Goal: Transaction & Acquisition: Purchase product/service

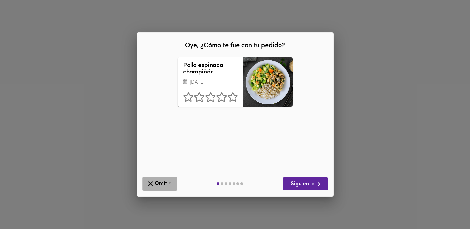
click at [166, 184] on span "Omitir" at bounding box center [159, 184] width 27 height 8
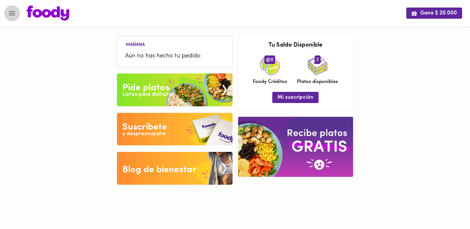
click at [12, 11] on icon "Menu" at bounding box center [12, 13] width 8 height 8
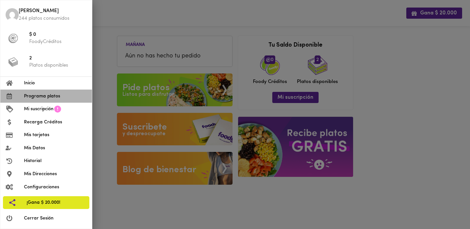
click at [38, 97] on span "Programa platos" at bounding box center [55, 96] width 63 height 7
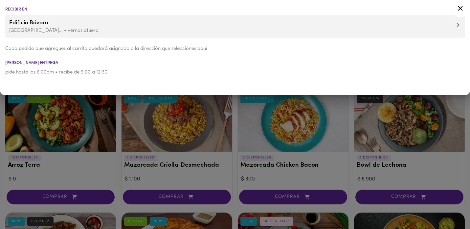
click at [205, 117] on div at bounding box center [235, 114] width 470 height 229
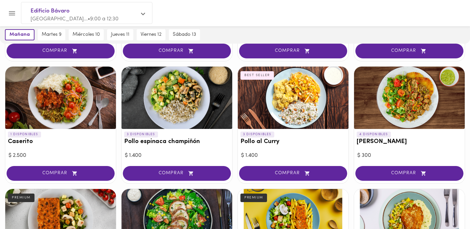
scroll to position [242, 0]
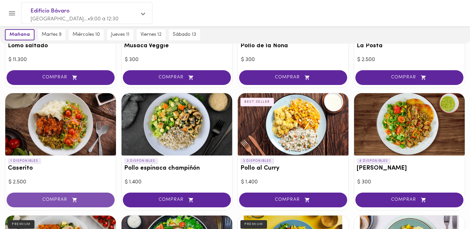
click at [54, 203] on button "COMPRAR" at bounding box center [61, 200] width 108 height 15
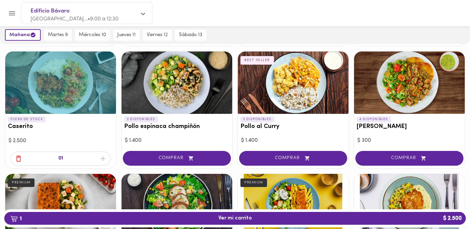
scroll to position [280, 0]
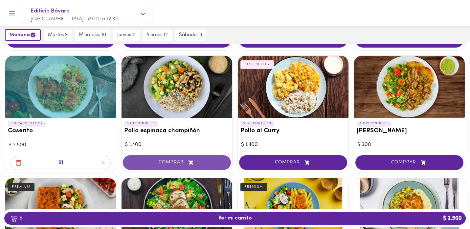
click at [162, 162] on span "COMPRAR" at bounding box center [177, 163] width 92 height 6
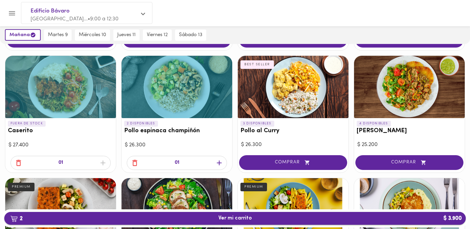
click at [179, 221] on span "2 Ver mi carrito $ 3.900" at bounding box center [235, 218] width 451 height 6
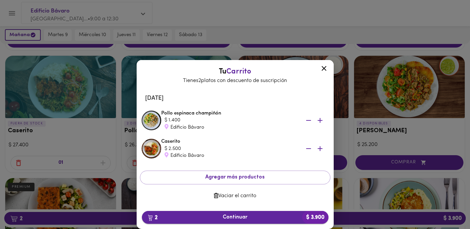
click at [203, 219] on span "2 Continuar $ 3.900" at bounding box center [235, 217] width 176 height 6
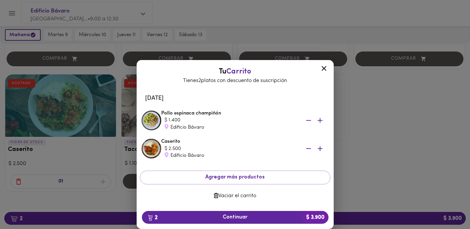
scroll to position [506, 0]
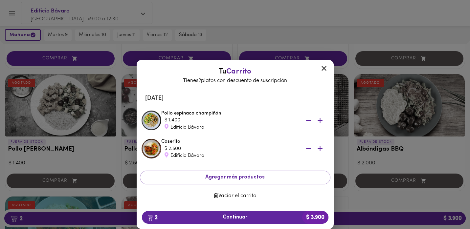
click at [325, 66] on icon at bounding box center [324, 68] width 8 height 8
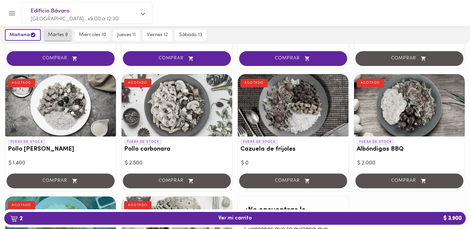
click at [59, 38] on button "martes 9" at bounding box center [58, 35] width 28 height 11
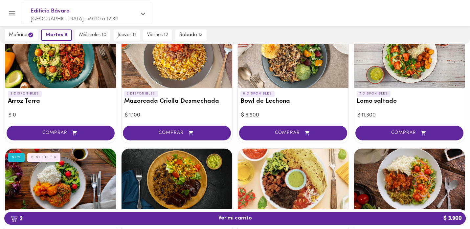
scroll to position [86, 0]
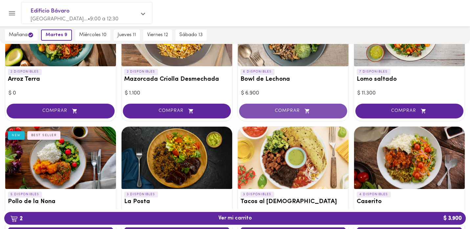
click at [277, 109] on span "COMPRAR" at bounding box center [293, 111] width 92 height 6
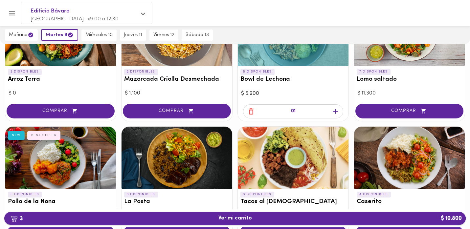
click at [214, 216] on span "3 Ver mi carrito $ 10.800" at bounding box center [235, 218] width 451 height 6
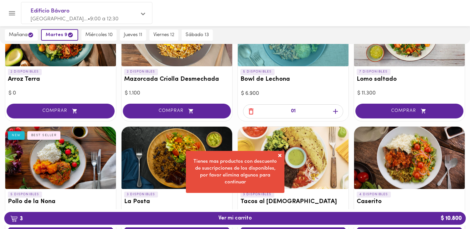
click at [277, 155] on span at bounding box center [279, 155] width 7 height 7
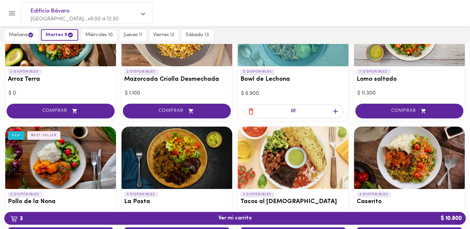
click at [250, 111] on icon "button" at bounding box center [251, 111] width 8 height 8
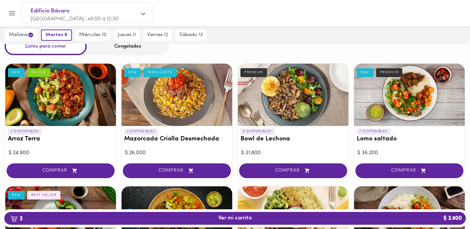
scroll to position [0, 0]
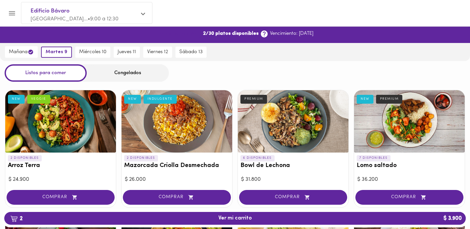
click at [171, 35] on span "Ver suscripción" at bounding box center [178, 35] width 37 height 6
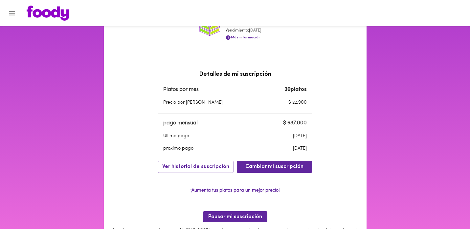
scroll to position [148, 0]
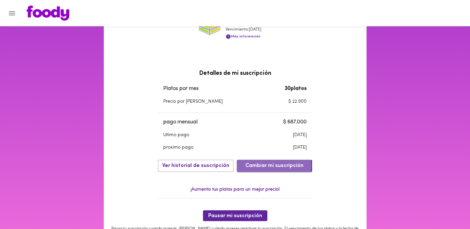
click at [259, 165] on span "Cambiar mi suscripción" at bounding box center [274, 166] width 58 height 6
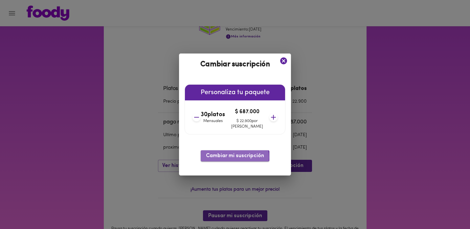
click at [228, 157] on span "Cambiar mi suscripción" at bounding box center [235, 156] width 58 height 6
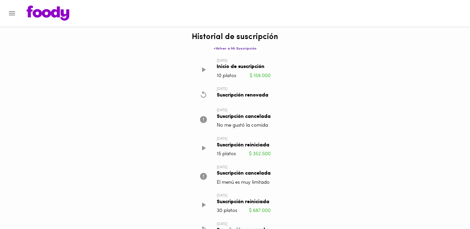
scroll to position [60, 0]
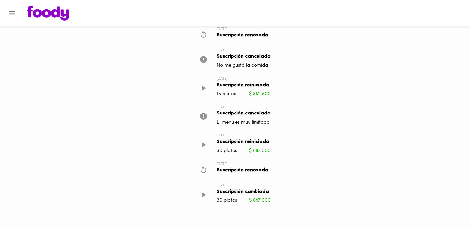
click at [15, 11] on icon "Menu" at bounding box center [12, 13] width 8 height 8
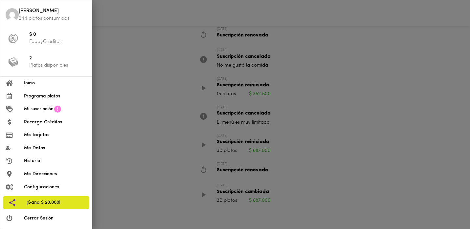
click at [31, 86] on span "Inicio" at bounding box center [55, 83] width 63 height 7
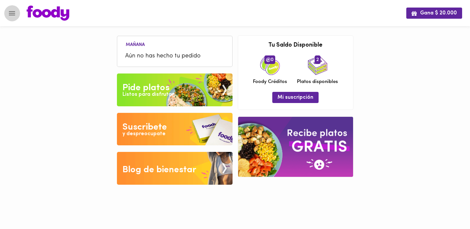
click at [12, 11] on icon "Menu" at bounding box center [12, 13] width 6 height 4
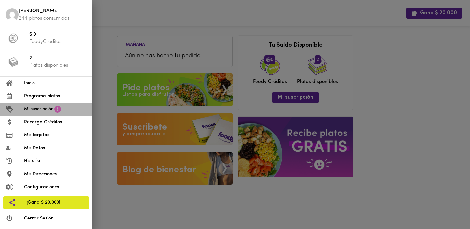
click at [34, 111] on span "Mi suscripción" at bounding box center [39, 109] width 30 height 7
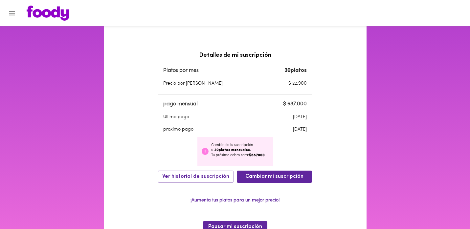
scroll to position [167, 0]
click at [11, 11] on icon "Menu" at bounding box center [12, 13] width 8 height 8
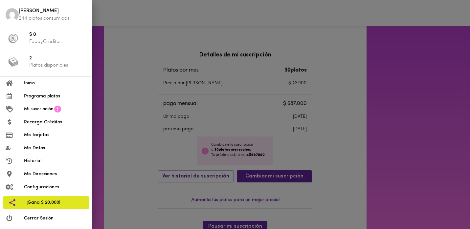
click at [36, 96] on span "Programa platos" at bounding box center [55, 96] width 63 height 7
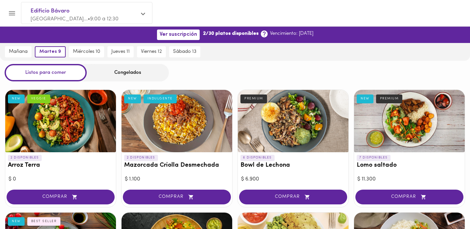
scroll to position [173, 0]
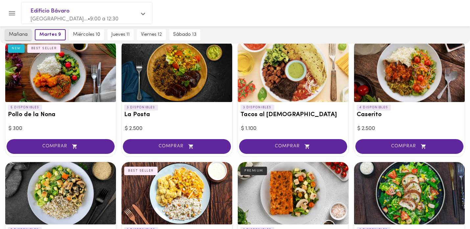
click at [19, 32] on span "mañana" at bounding box center [18, 35] width 19 height 6
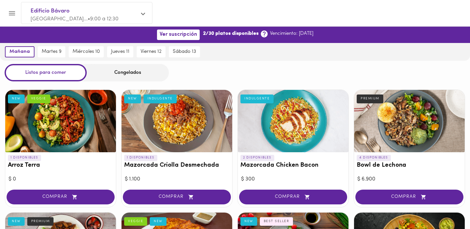
scroll to position [295, 0]
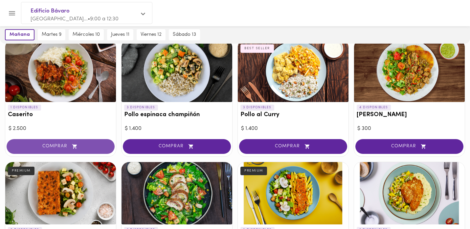
click at [52, 147] on span "COMPRAR" at bounding box center [61, 147] width 92 height 6
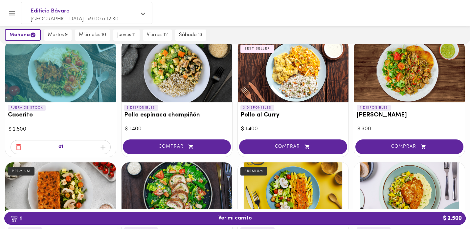
scroll to position [296, 0]
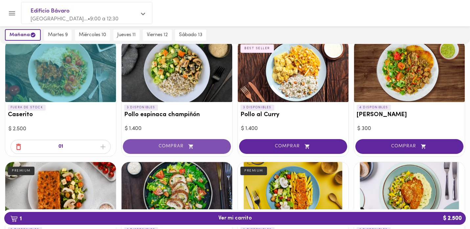
click at [154, 145] on span "COMPRAR" at bounding box center [177, 147] width 92 height 6
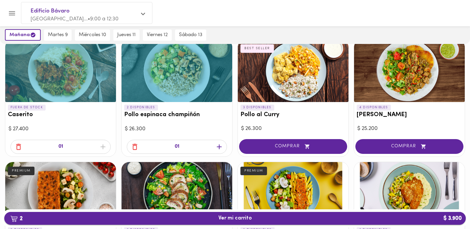
click at [226, 219] on span "2 Ver mi carrito $ 3.900" at bounding box center [234, 218] width 33 height 6
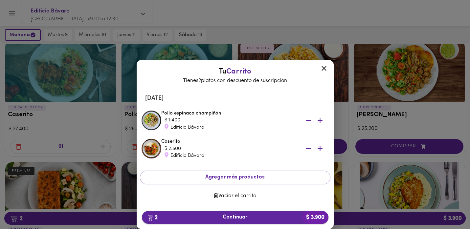
click at [226, 218] on span "2 Continuar $ 3.900" at bounding box center [235, 217] width 176 height 6
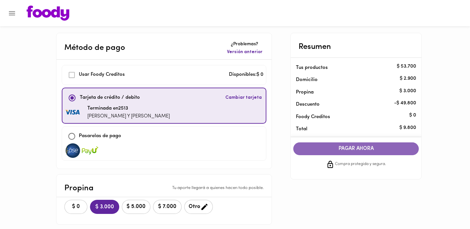
click at [373, 148] on span "PAGAR AHORA" at bounding box center [356, 149] width 112 height 6
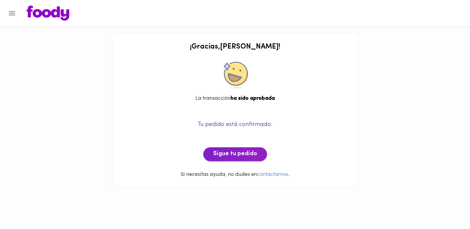
click at [219, 151] on span "Sigue tu pedido" at bounding box center [235, 154] width 44 height 7
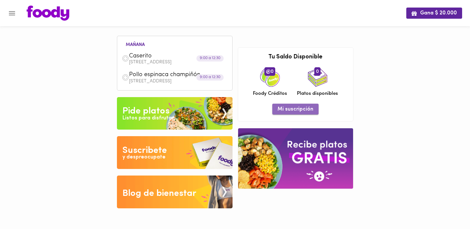
click at [297, 107] on span "Mi suscripción" at bounding box center [295, 109] width 36 height 6
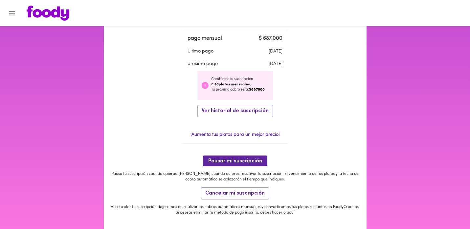
scroll to position [268, 0]
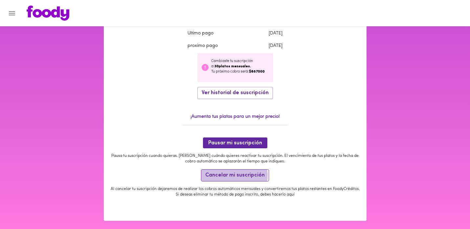
click at [225, 176] on span "Cancelar mi suscripción" at bounding box center [234, 175] width 59 height 6
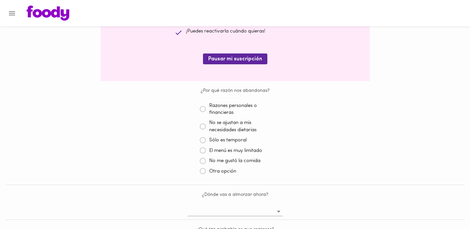
scroll to position [137, 0]
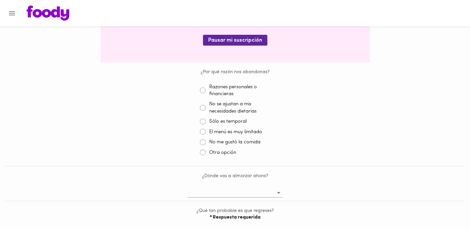
click at [204, 152] on icon at bounding box center [203, 152] width 7 height 7
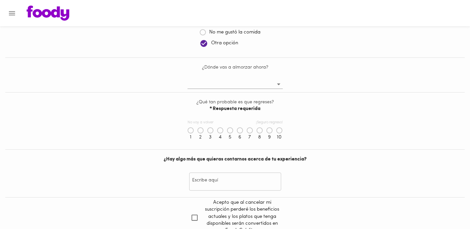
scroll to position [250, 0]
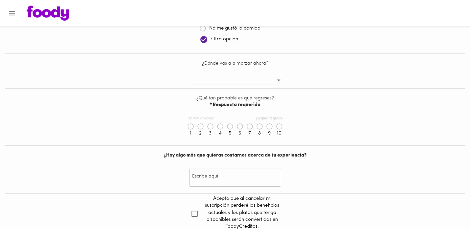
click at [269, 84] on body "Cancelación de suscripción [PERSON_NAME] , lamentamos mucho verte partir 😢 Ante…" at bounding box center [235, 24] width 470 height 487
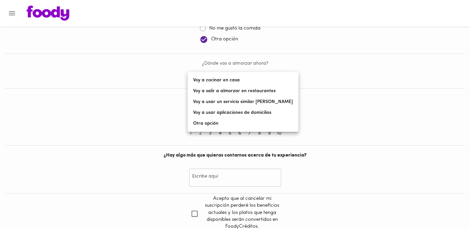
click at [315, 60] on div at bounding box center [235, 114] width 470 height 229
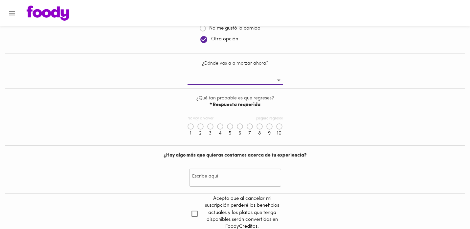
click at [270, 81] on body "Cancelación de suscripción [PERSON_NAME] , lamentamos mucho verte partir 😢 Ante…" at bounding box center [235, 24] width 470 height 487
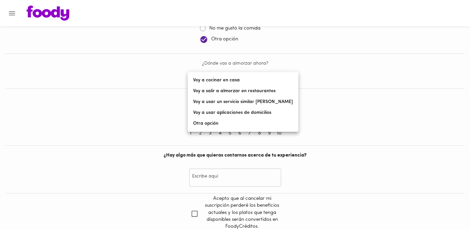
click at [238, 126] on li "Otra opción" at bounding box center [243, 123] width 110 height 11
type input "other"
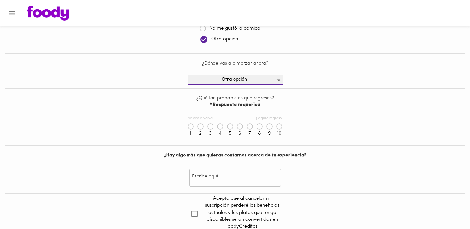
scroll to position [296, 0]
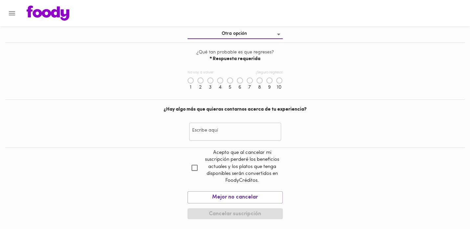
click at [260, 81] on icon at bounding box center [259, 80] width 7 height 7
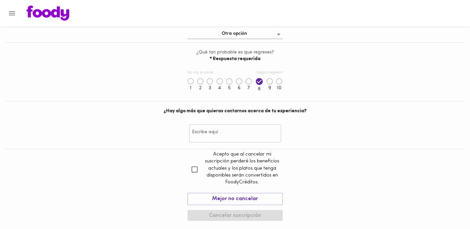
scroll to position [298, 0]
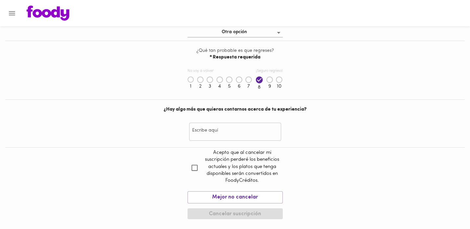
click at [195, 169] on input "checkbox" at bounding box center [194, 168] width 14 height 14
checkbox input "true"
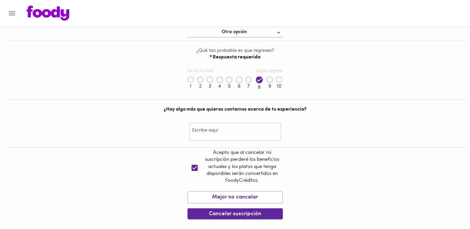
click at [232, 214] on span "Cancelar suscripción" at bounding box center [235, 214] width 85 height 6
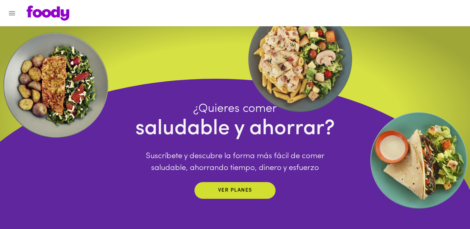
click at [12, 13] on icon "Menu" at bounding box center [12, 13] width 8 height 8
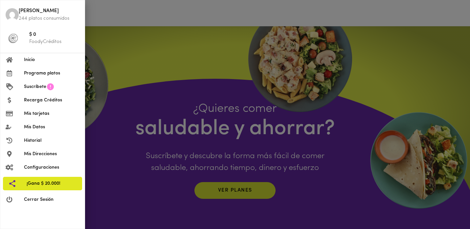
click at [39, 61] on span "Inicio" at bounding box center [51, 59] width 55 height 7
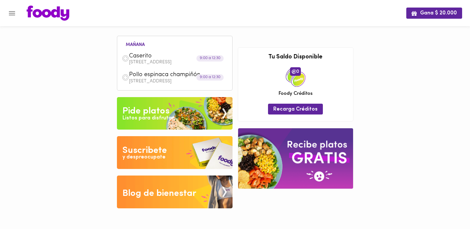
click at [14, 11] on icon "Menu" at bounding box center [12, 13] width 8 height 8
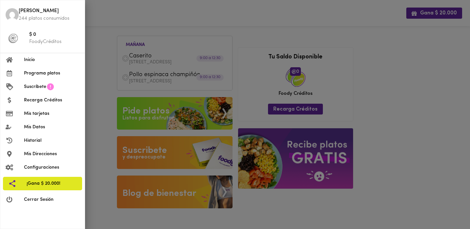
click at [47, 89] on icon at bounding box center [50, 87] width 8 height 8
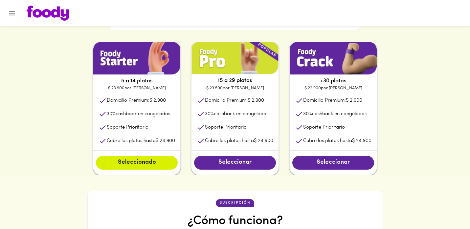
scroll to position [337, 0]
